Goal: Information Seeking & Learning: Learn about a topic

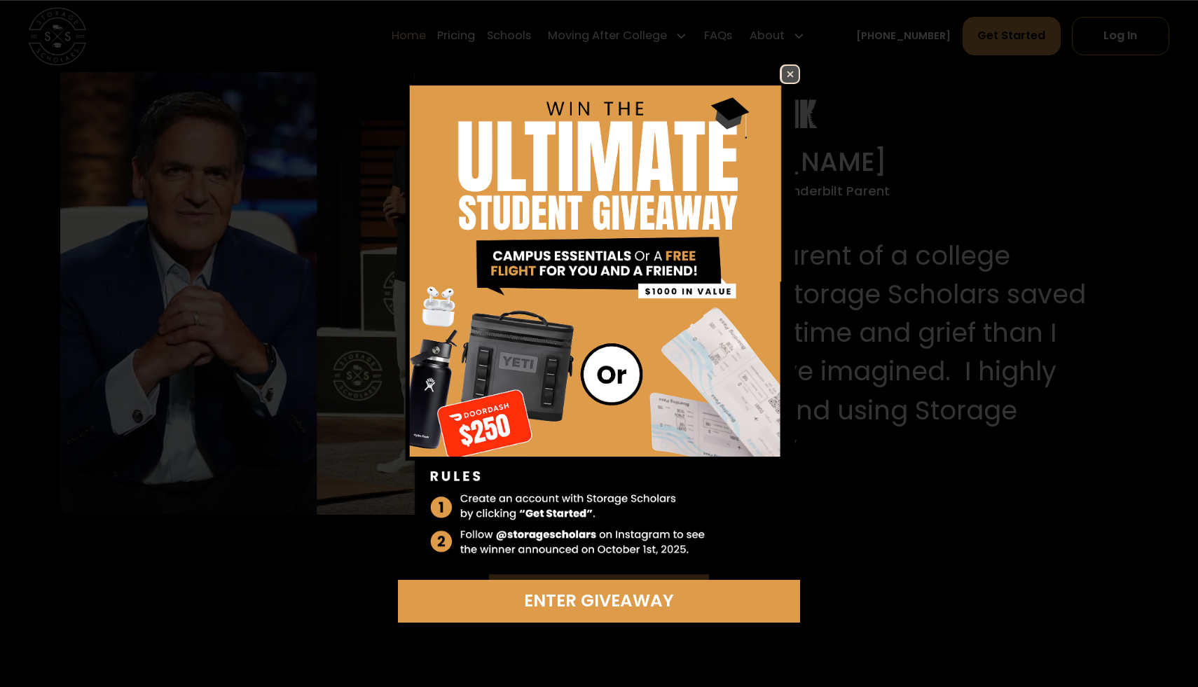
scroll to position [1459, 0]
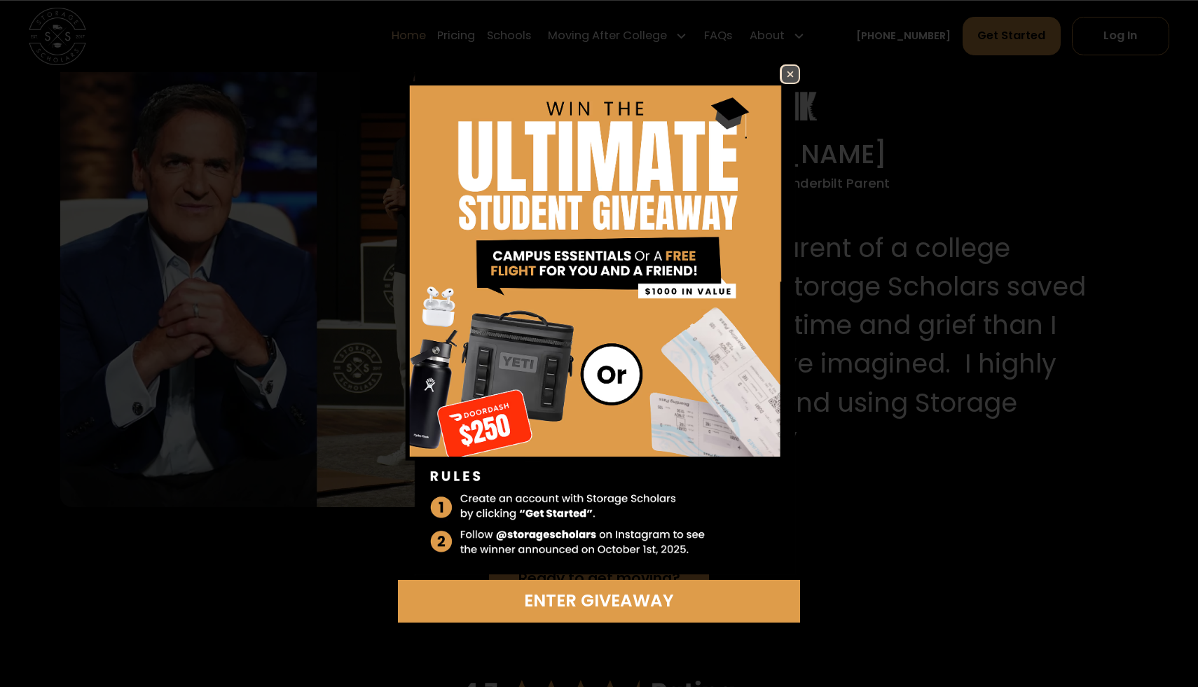
click at [791, 78] on img at bounding box center [790, 74] width 17 height 17
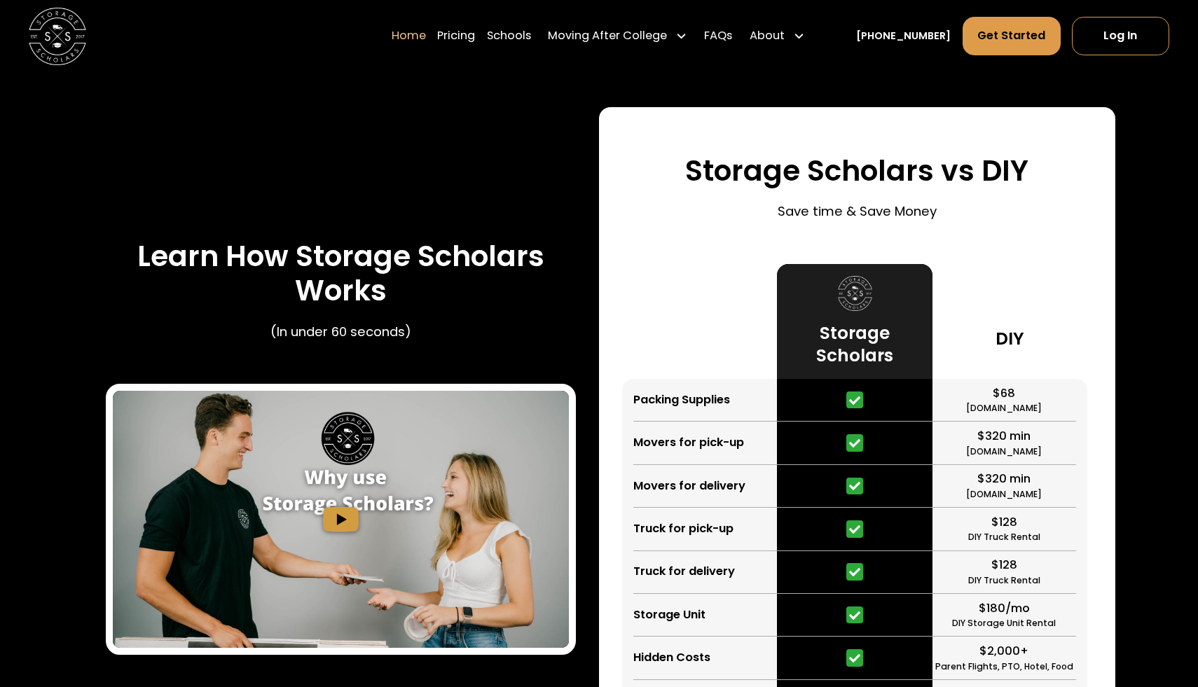
scroll to position [2609, 0]
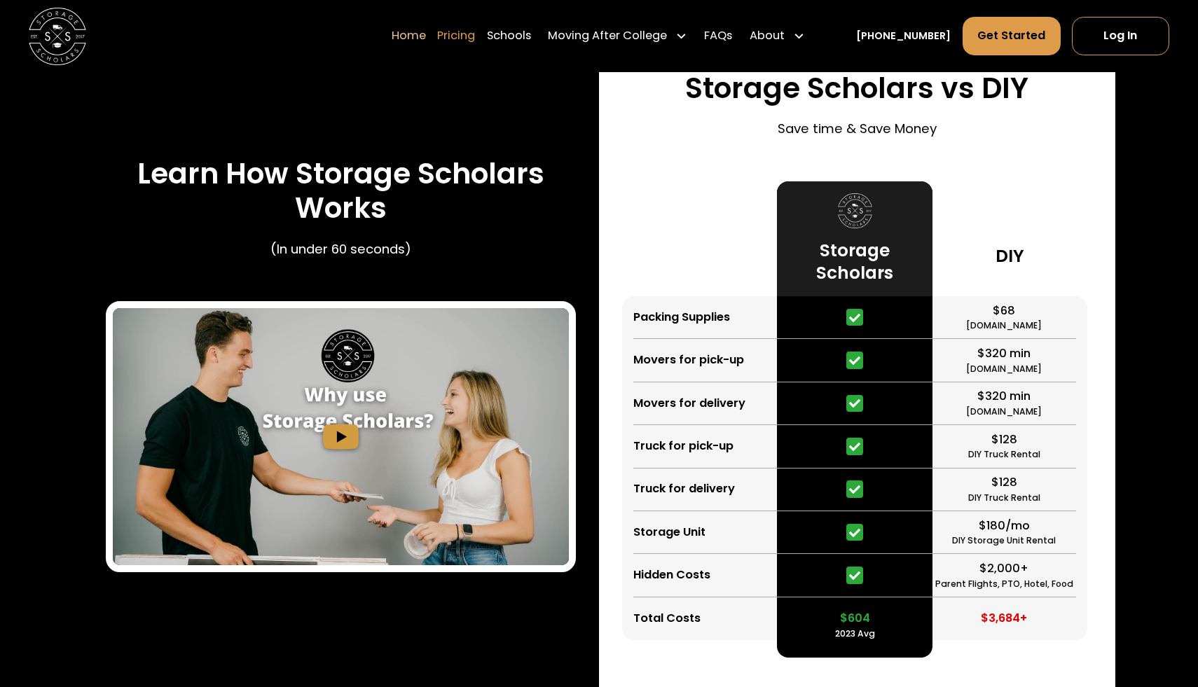
click at [472, 41] on link "Pricing" at bounding box center [456, 36] width 38 height 40
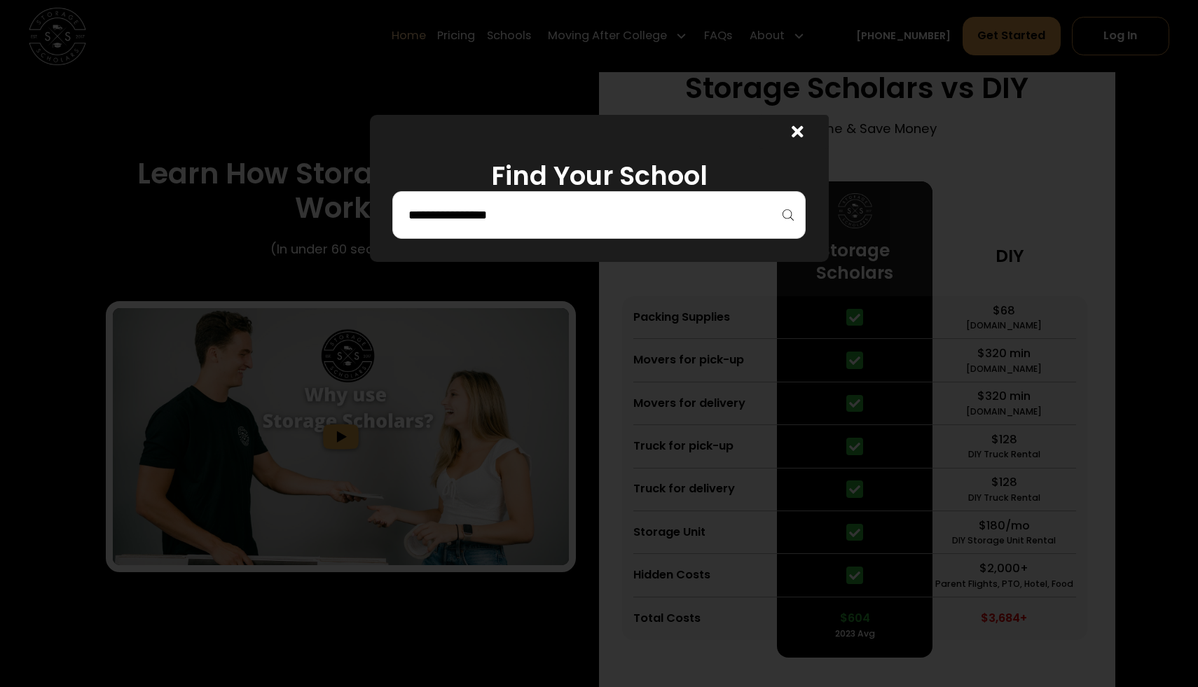
click at [521, 202] on div at bounding box center [598, 215] width 413 height 48
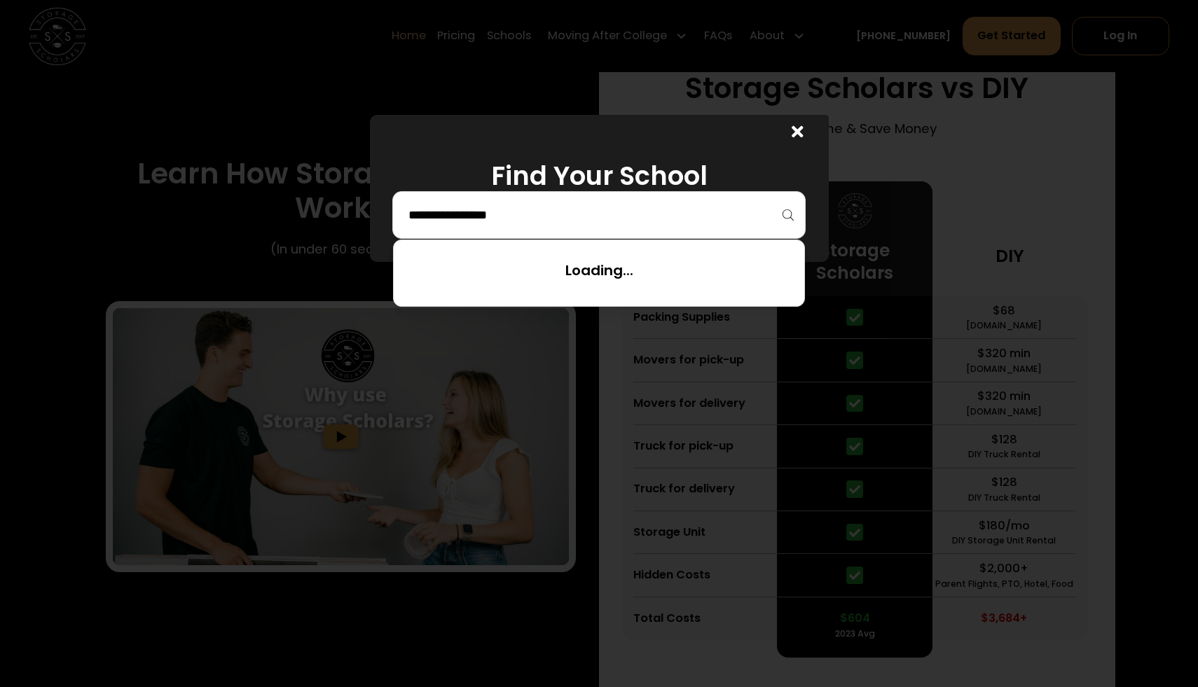
click at [525, 220] on input "search" at bounding box center [599, 215] width 384 height 24
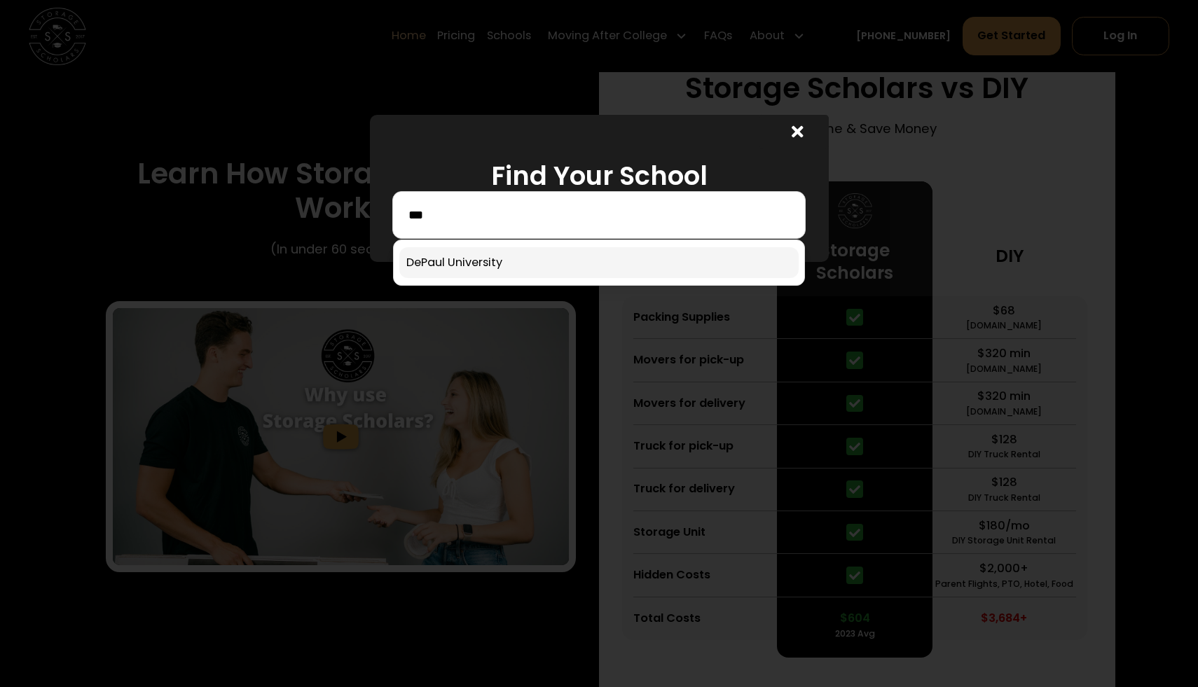
type input "***"
click at [534, 249] on link at bounding box center [598, 262] width 399 height 31
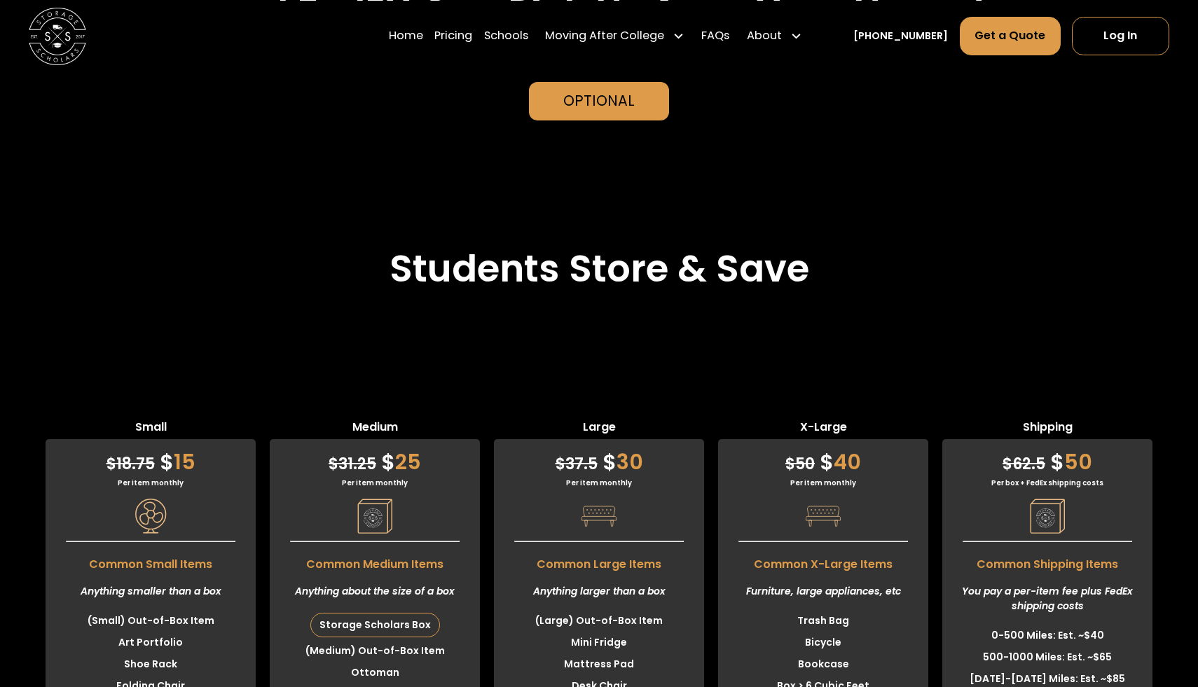
scroll to position [3478, 0]
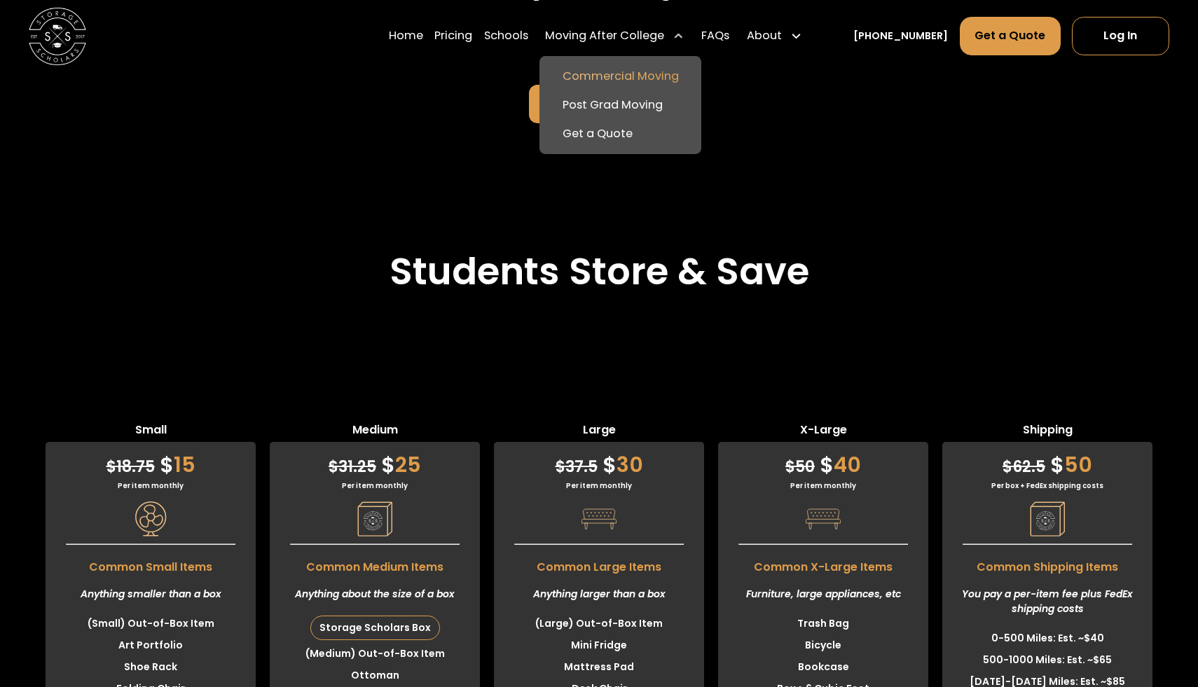
click at [603, 77] on link "Commercial Moving" at bounding box center [620, 76] width 151 height 29
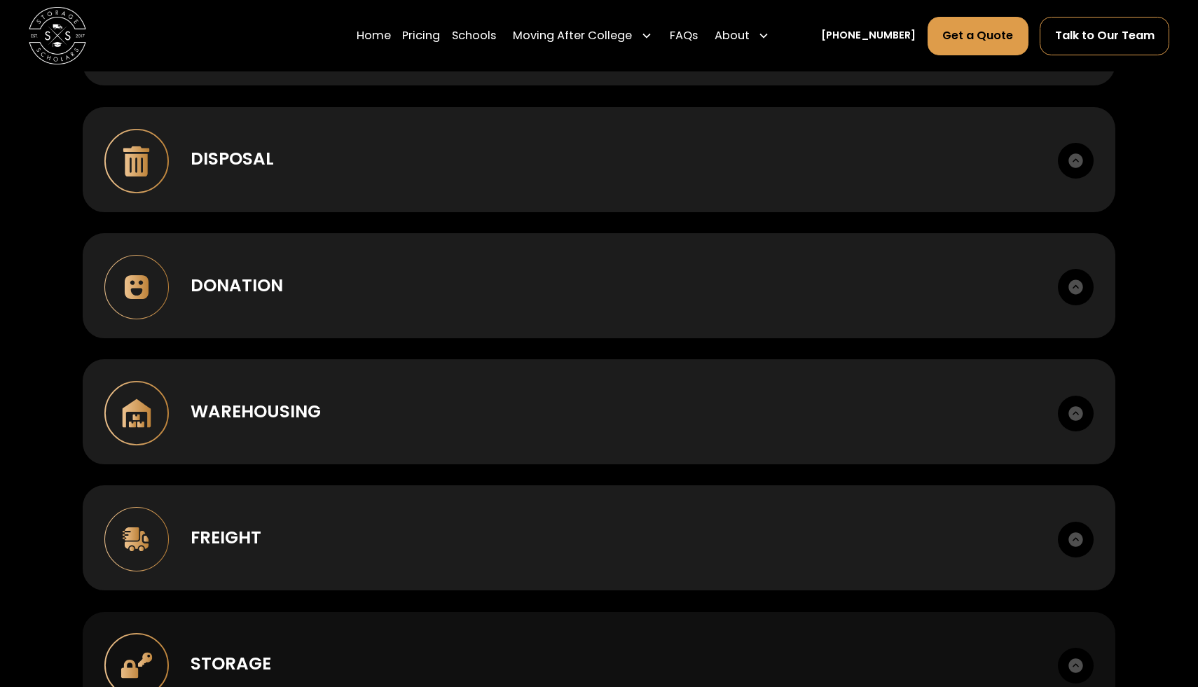
scroll to position [1476, 0]
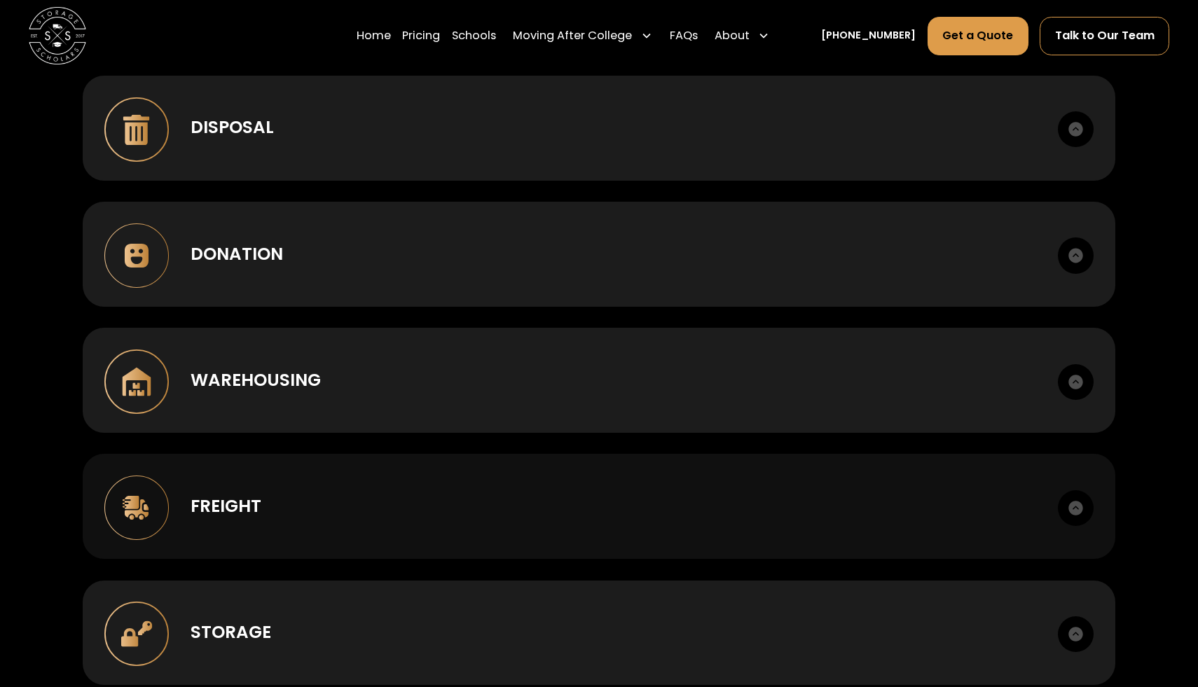
click at [530, 485] on div "Freight LTL, FTL, last mile. Scheduled delivery windows. Liftgate and inside de…" at bounding box center [599, 506] width 1033 height 104
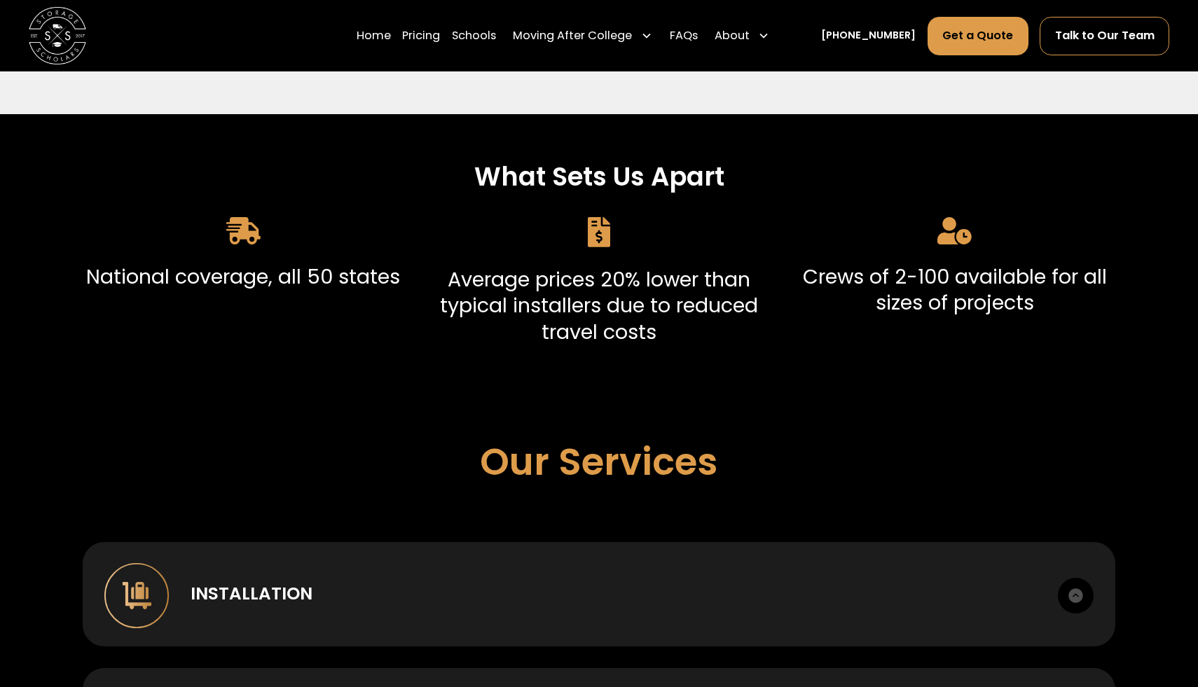
scroll to position [0, 0]
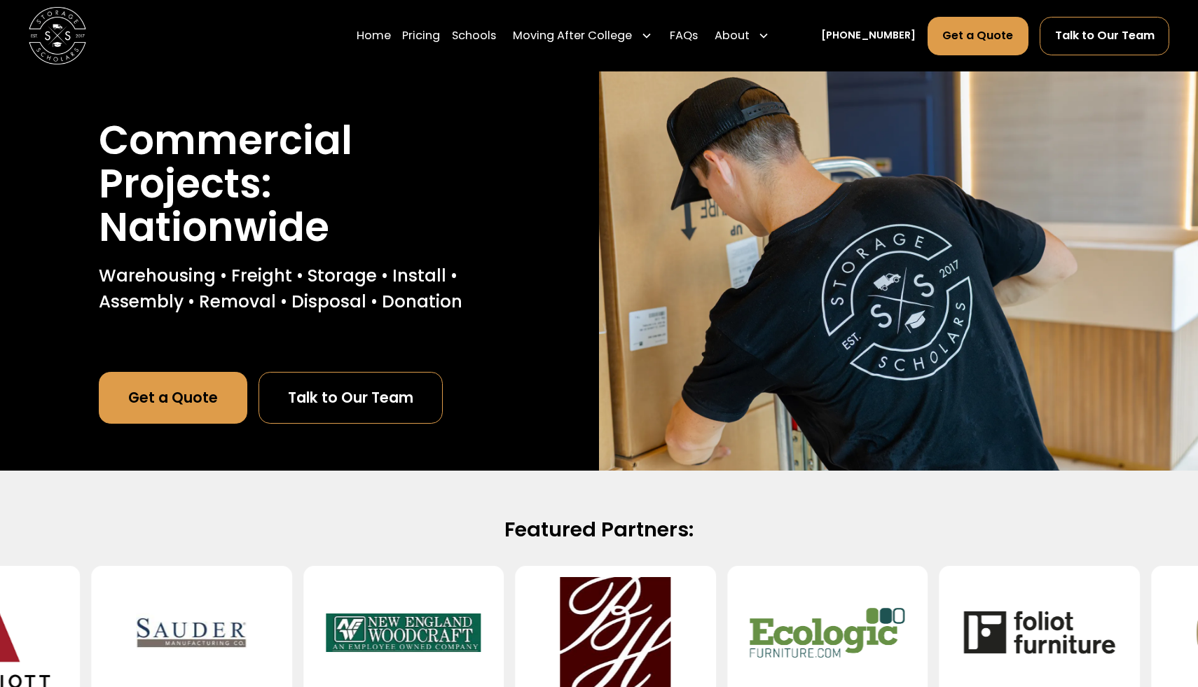
click at [371, 34] on div "Home Pricing Schools Moving After College Commercial Moving Post Grad Moving Ge…" at bounding box center [599, 35] width 1141 height 71
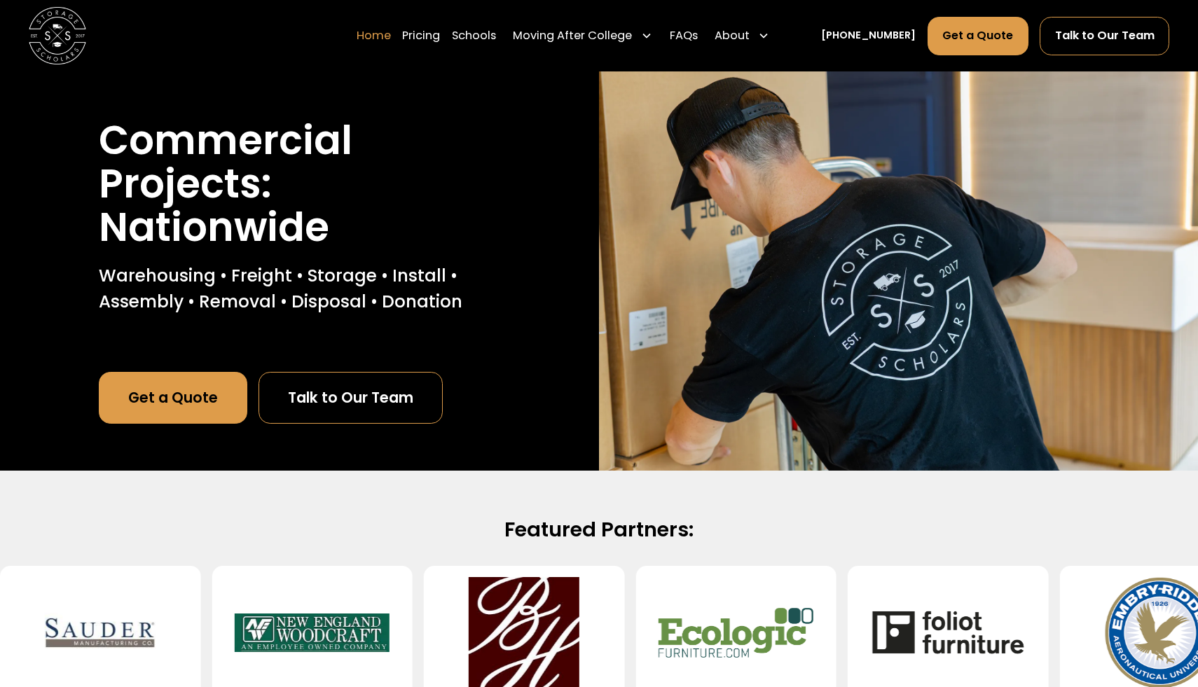
click at [384, 32] on link "Home" at bounding box center [374, 36] width 34 height 40
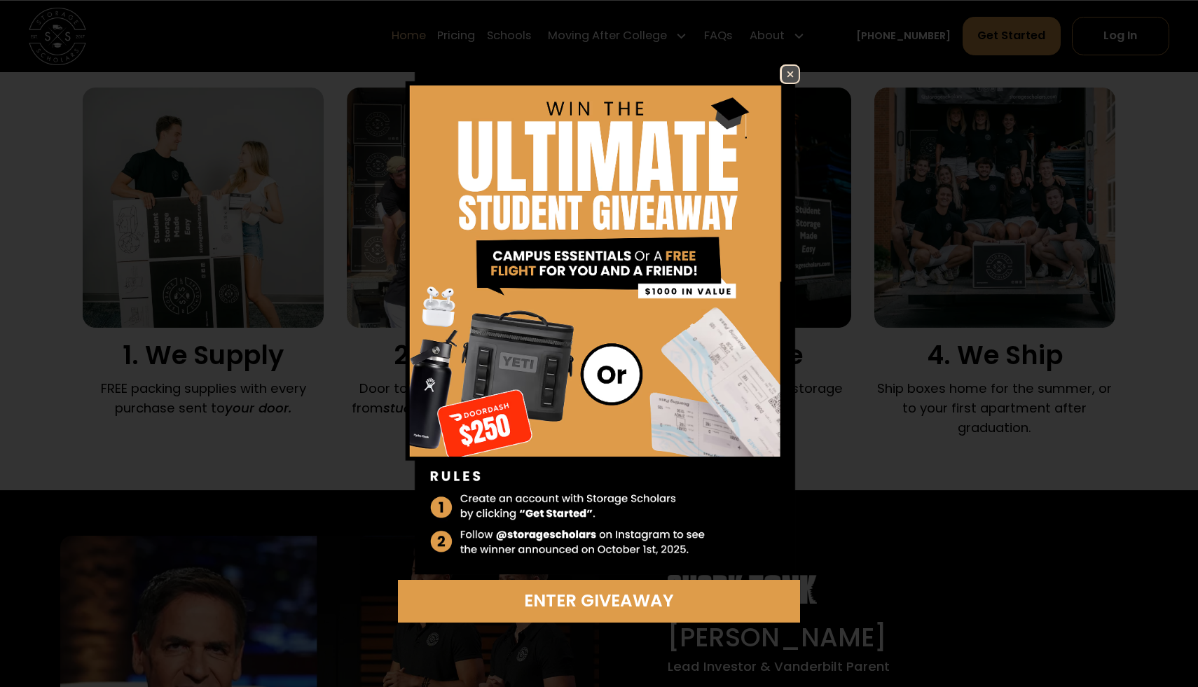
scroll to position [963, 0]
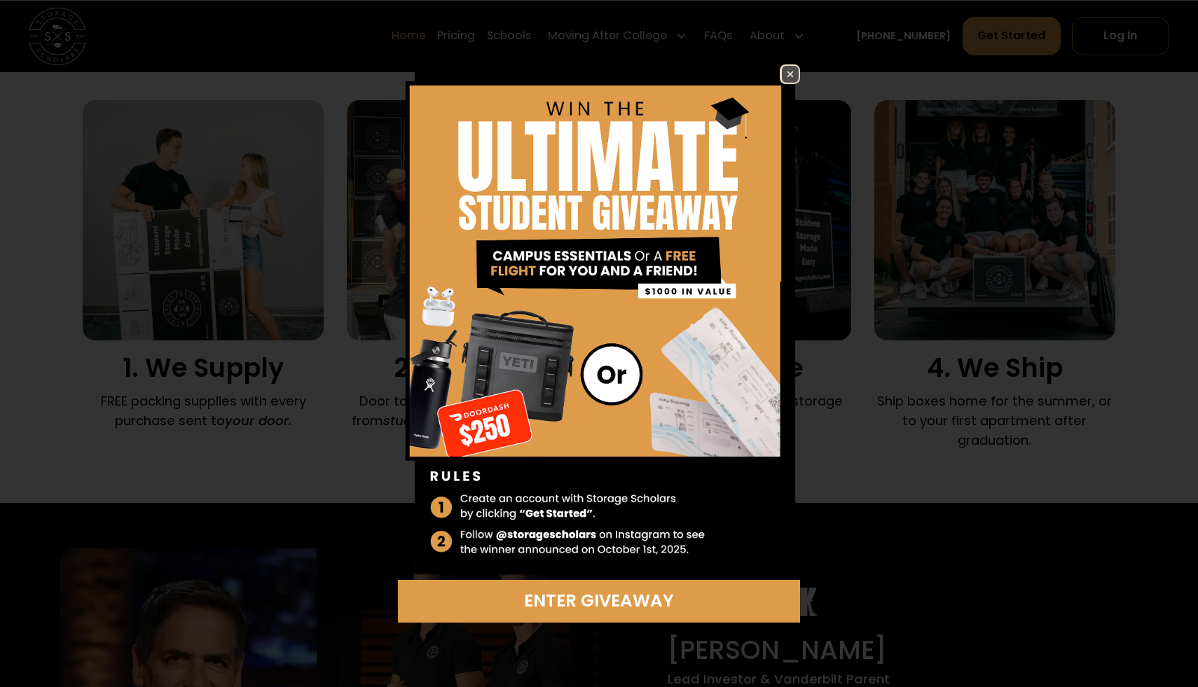
click at [794, 71] on img at bounding box center [790, 74] width 17 height 17
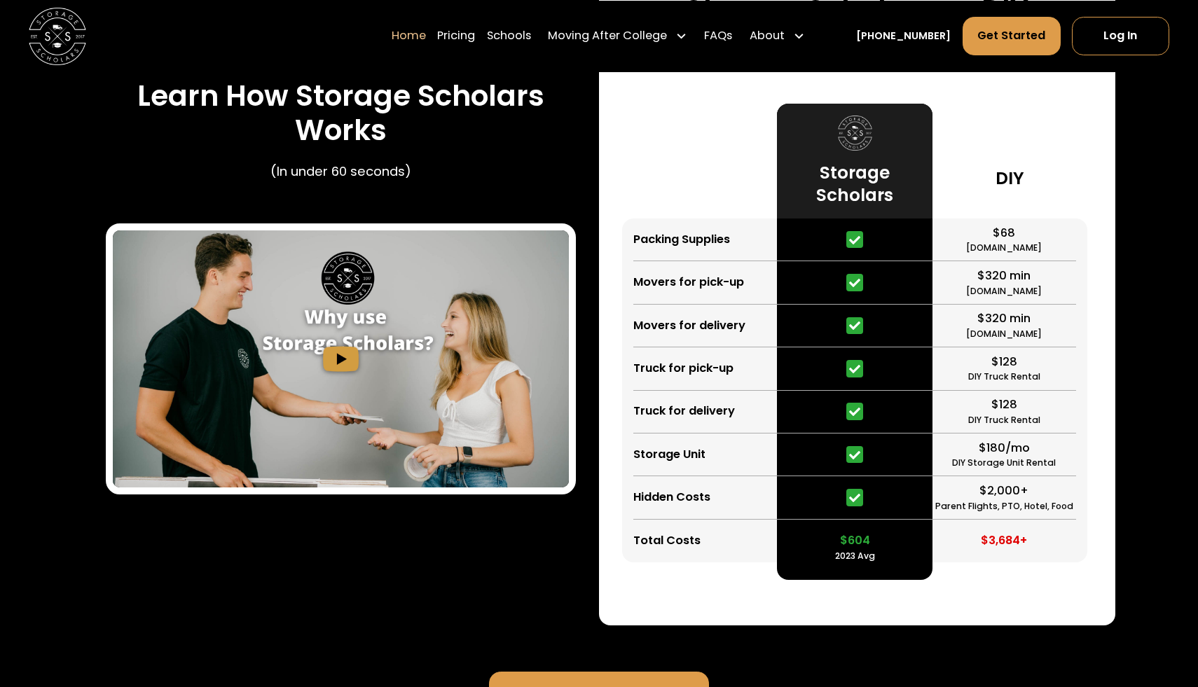
scroll to position [2687, 0]
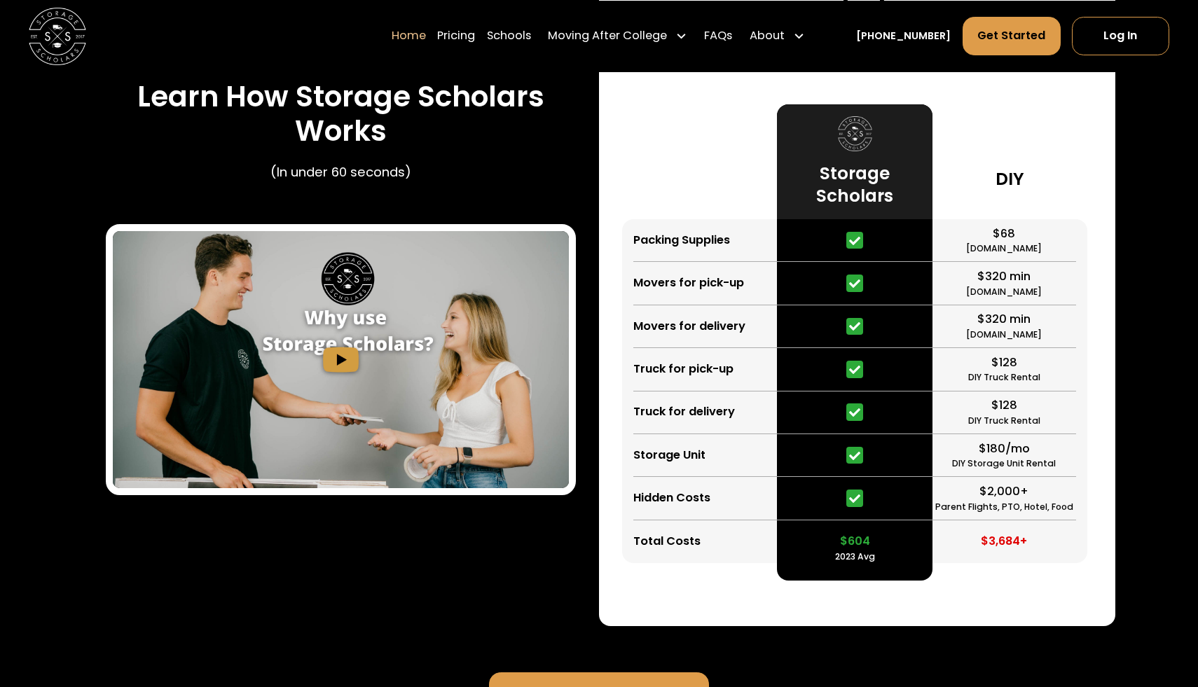
click at [851, 367] on icon at bounding box center [854, 369] width 11 height 11
click at [710, 375] on div "Truck for pick-up" at bounding box center [683, 370] width 100 height 18
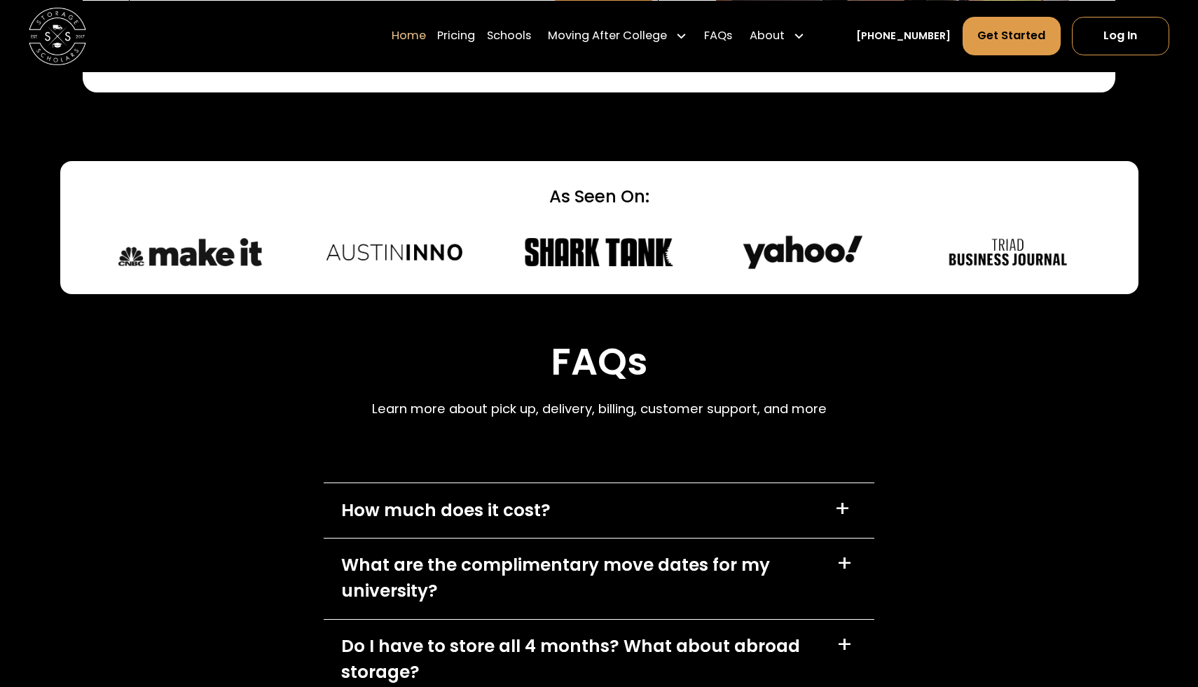
scroll to position [4065, 0]
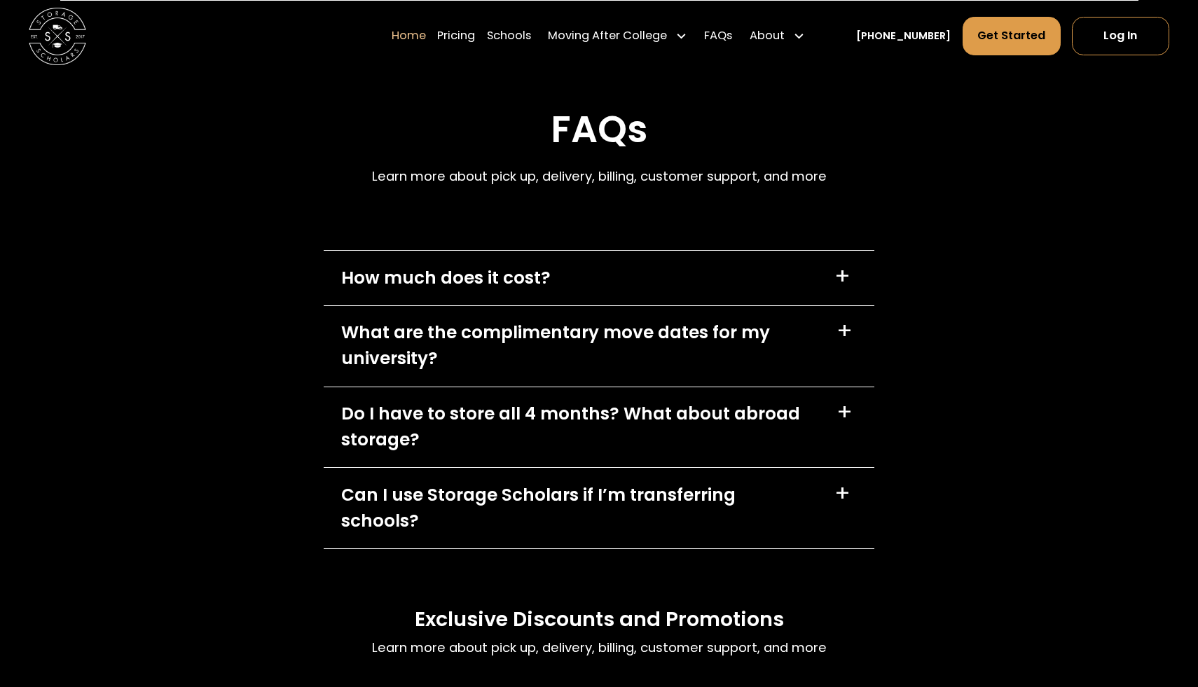
click at [727, 289] on div "How much does it cost? +" at bounding box center [599, 278] width 551 height 55
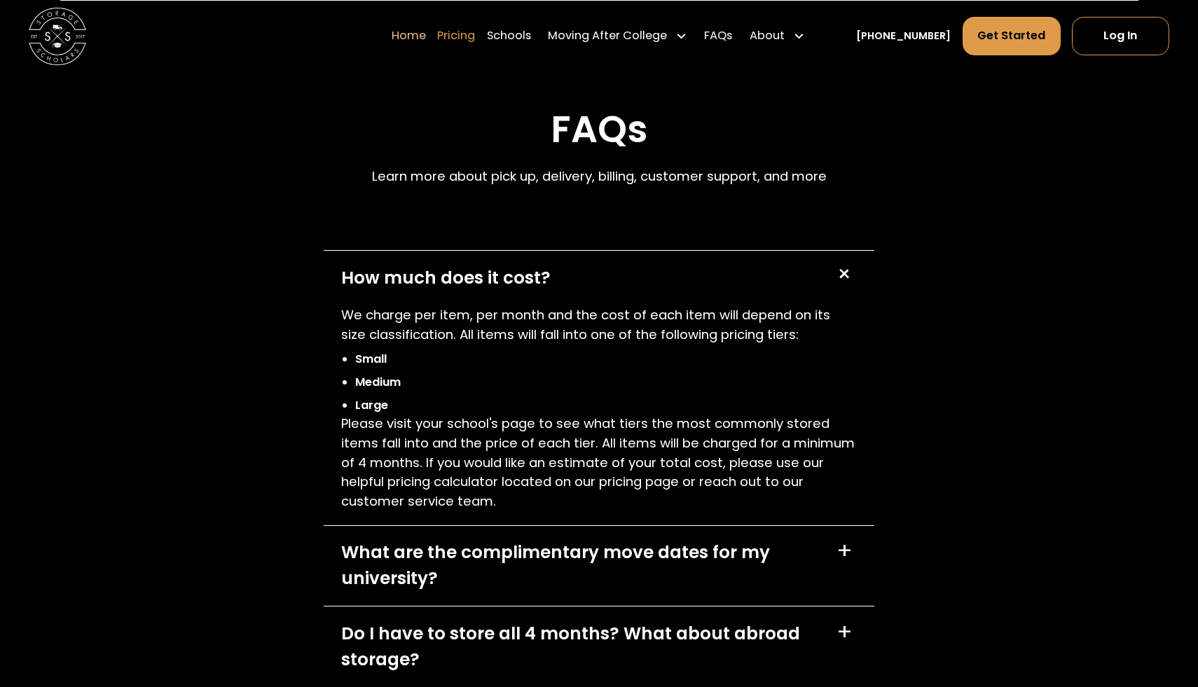
click at [475, 34] on link "Pricing" at bounding box center [456, 36] width 38 height 40
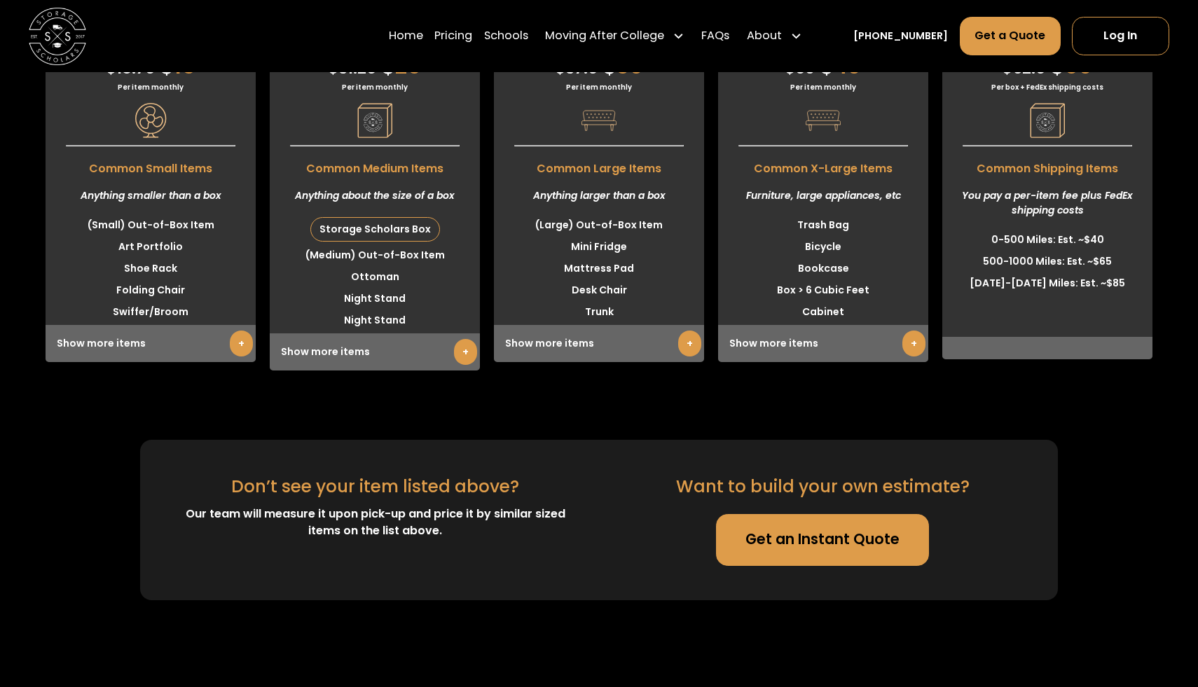
scroll to position [3857, 0]
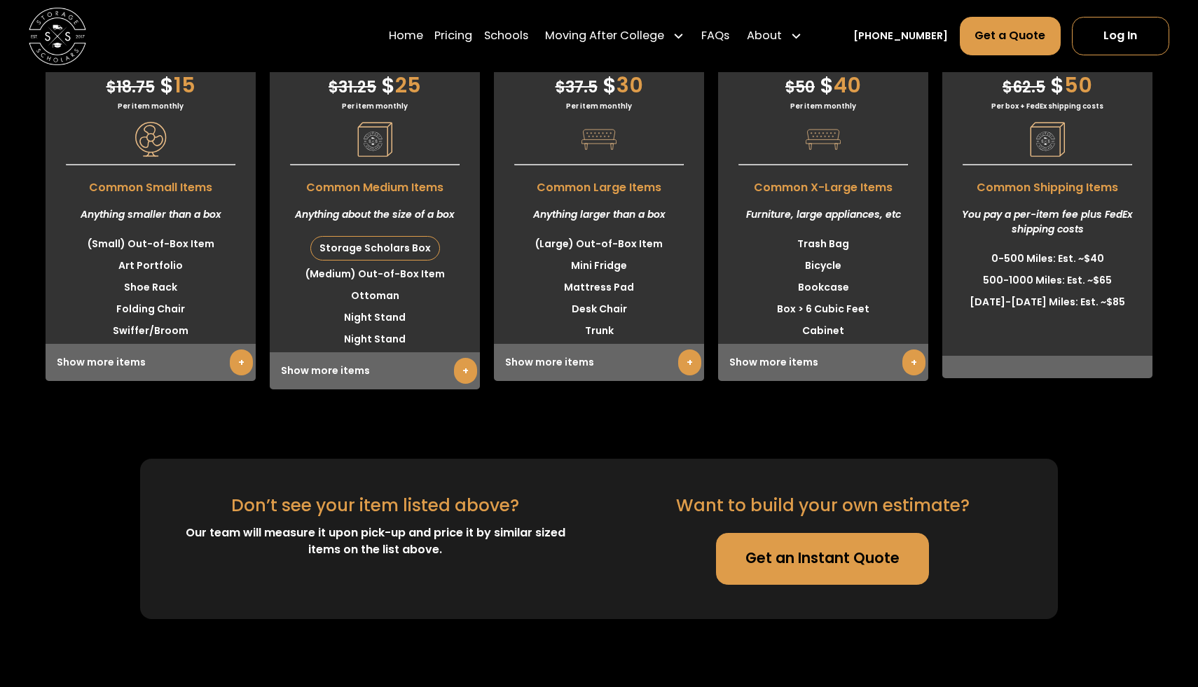
click at [239, 365] on link "+" at bounding box center [241, 363] width 23 height 26
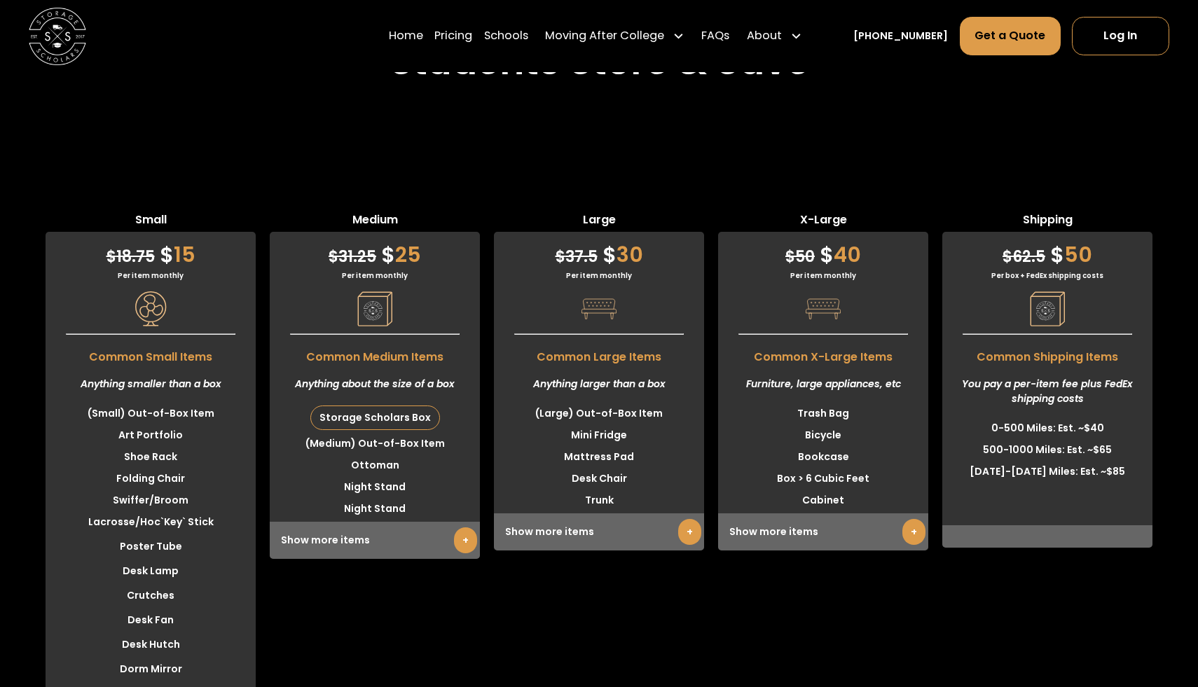
scroll to position [3686, 0]
